Goal: Obtain resource: Download file/media

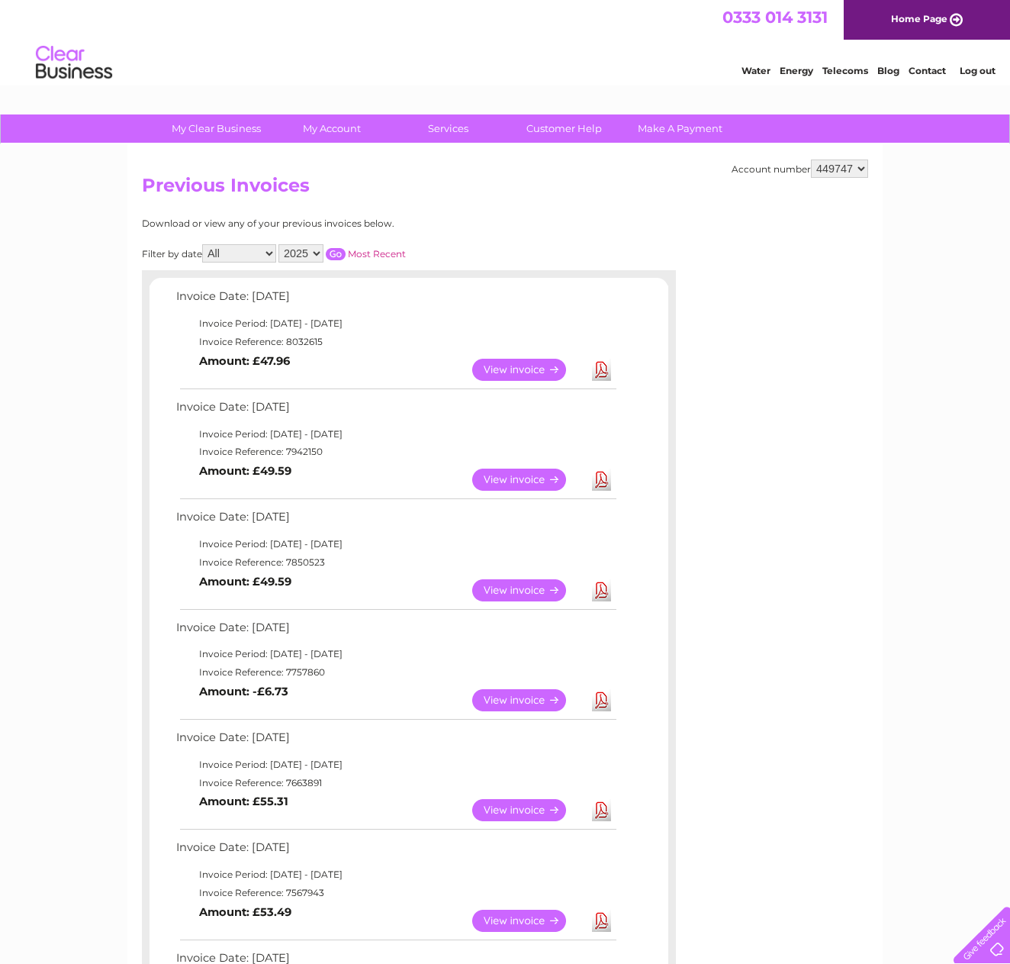
click at [503, 368] on link "View" at bounding box center [528, 370] width 112 height 22
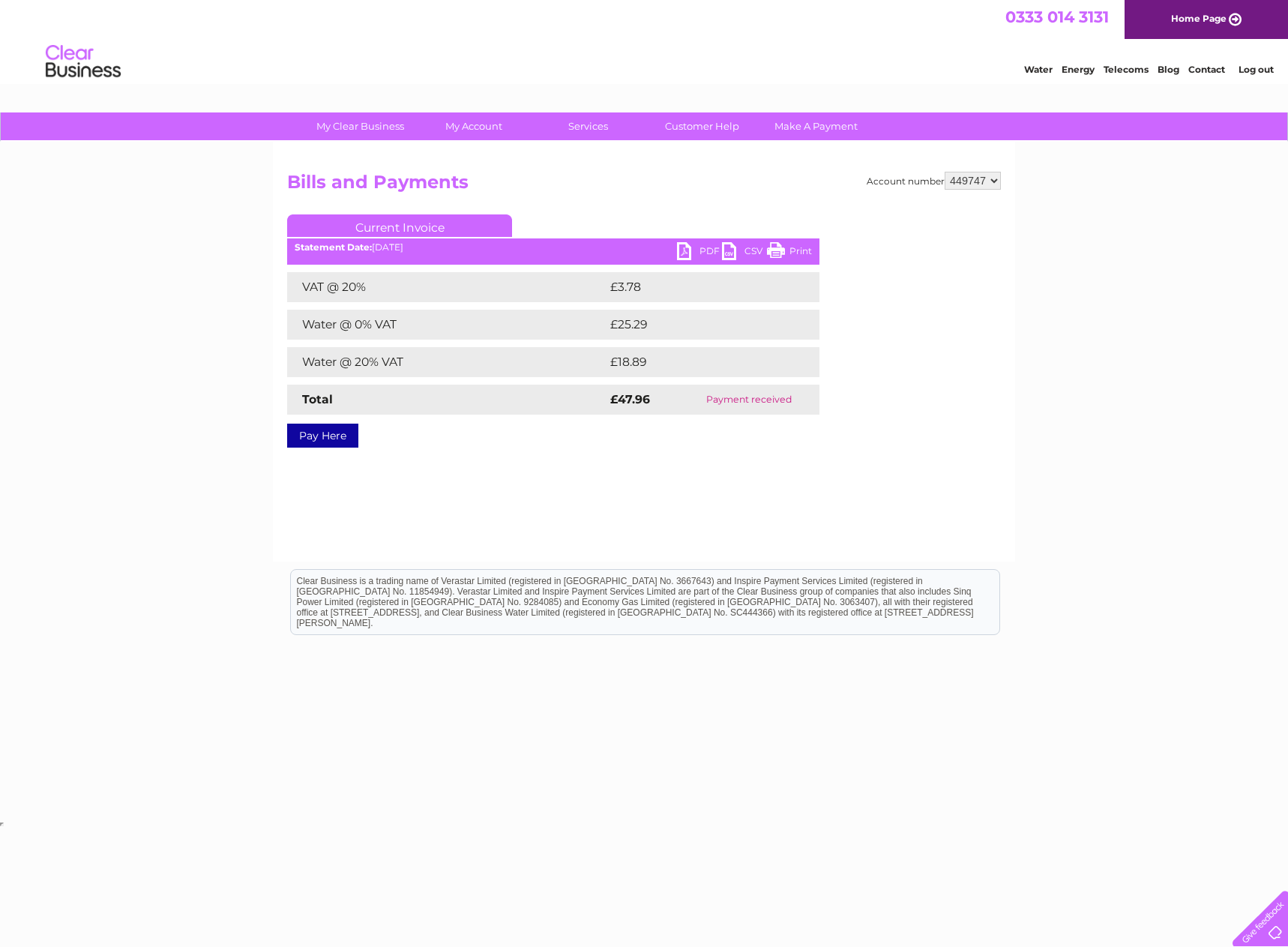
click at [694, 254] on link "PDF" at bounding box center [700, 252] width 45 height 22
